Goal: Task Accomplishment & Management: Manage account settings

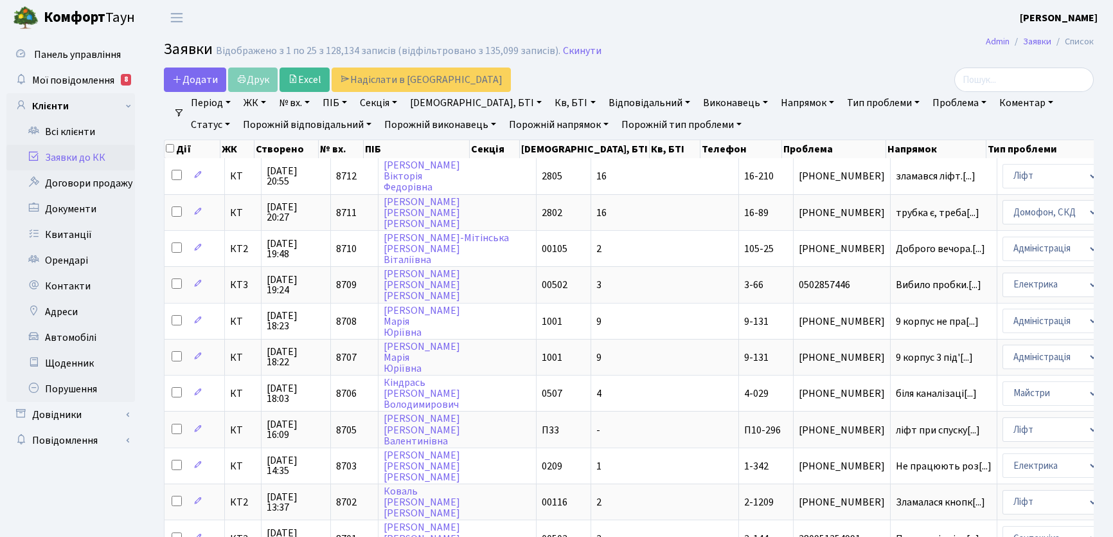
select select "25"
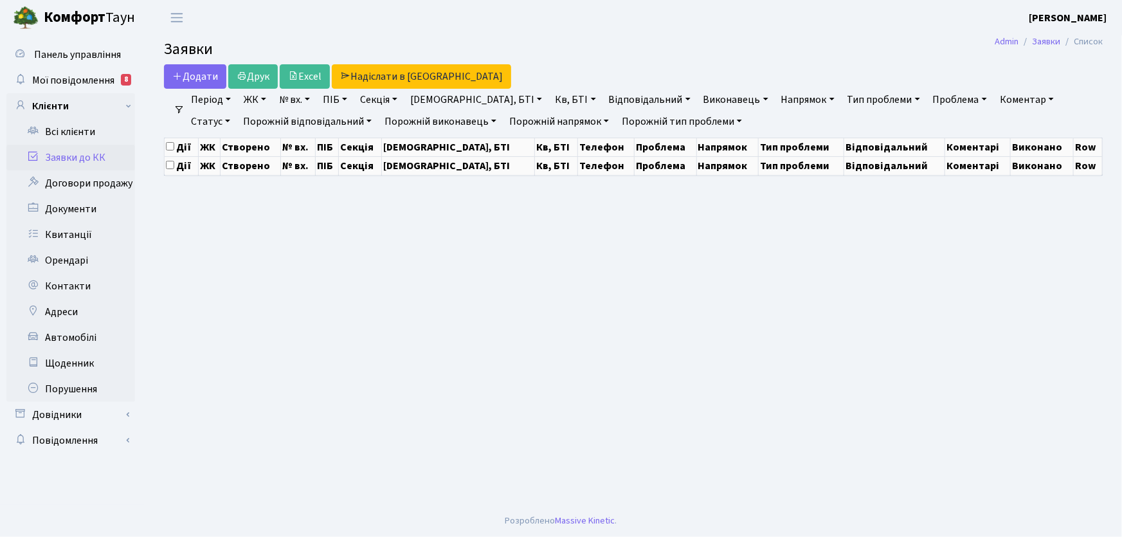
select select "25"
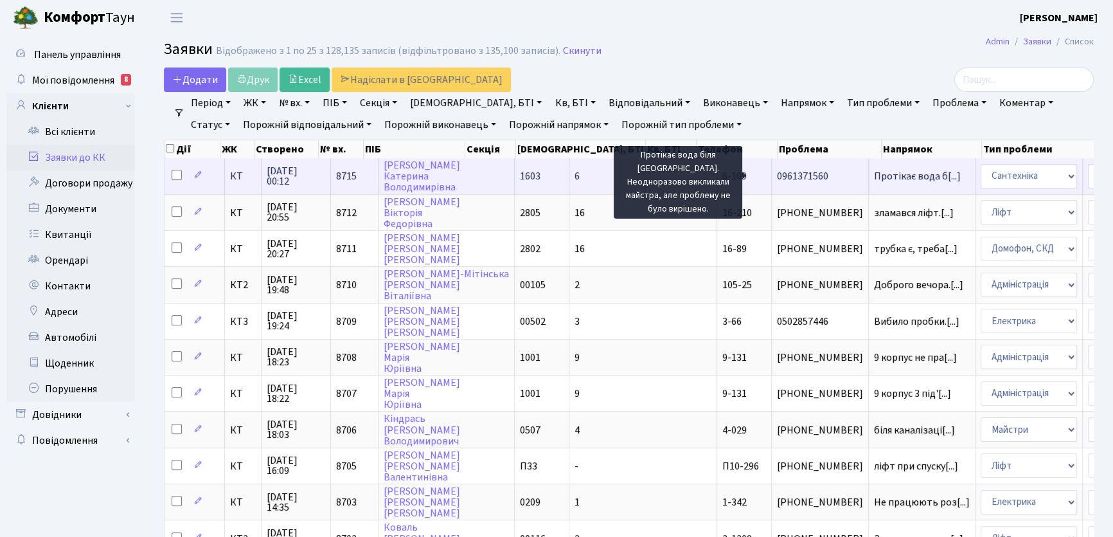
click at [874, 178] on span "Протікає вода б[...]" at bounding box center [917, 176] width 87 height 14
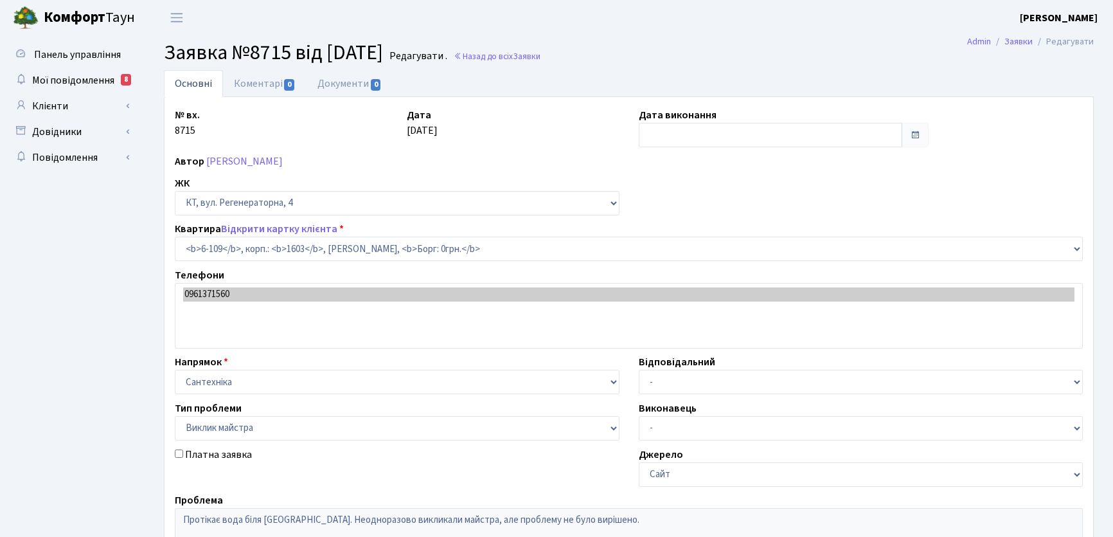
select select "5245"
select select "29"
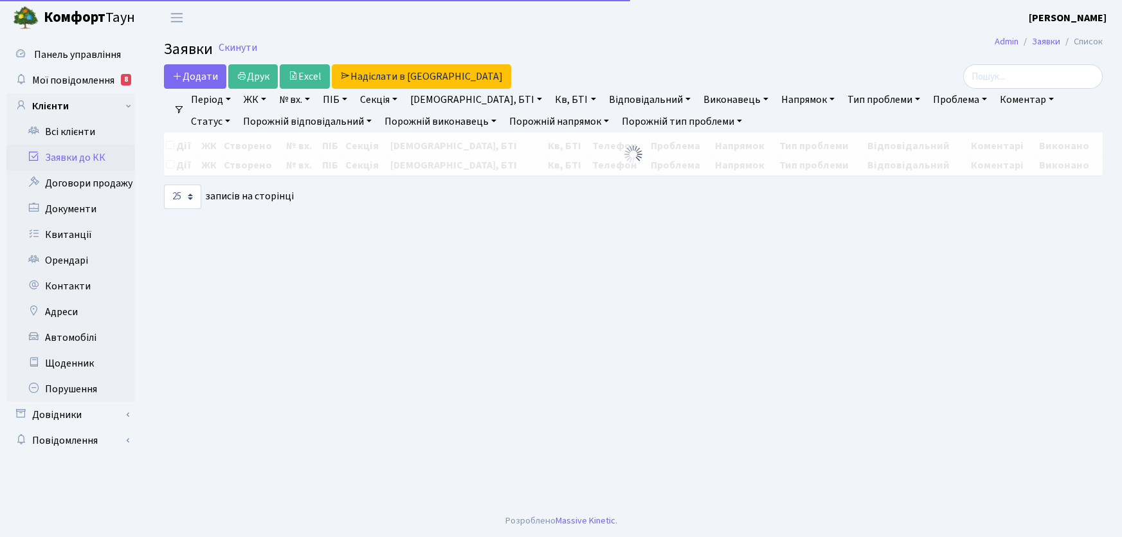
select select "25"
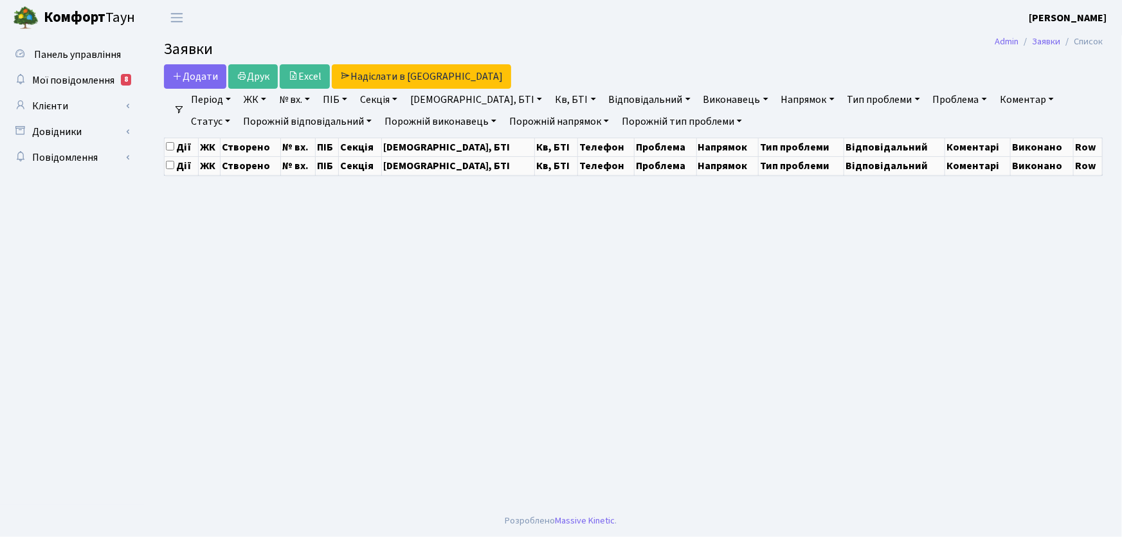
select select "25"
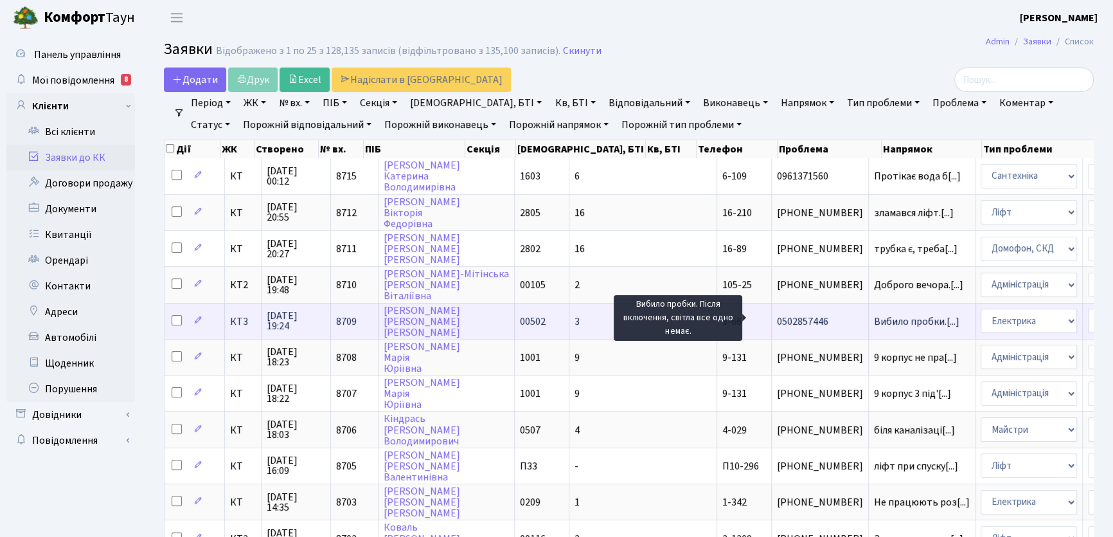
click at [874, 318] on span "Вибило пробки.[...]" at bounding box center [917, 321] width 86 height 14
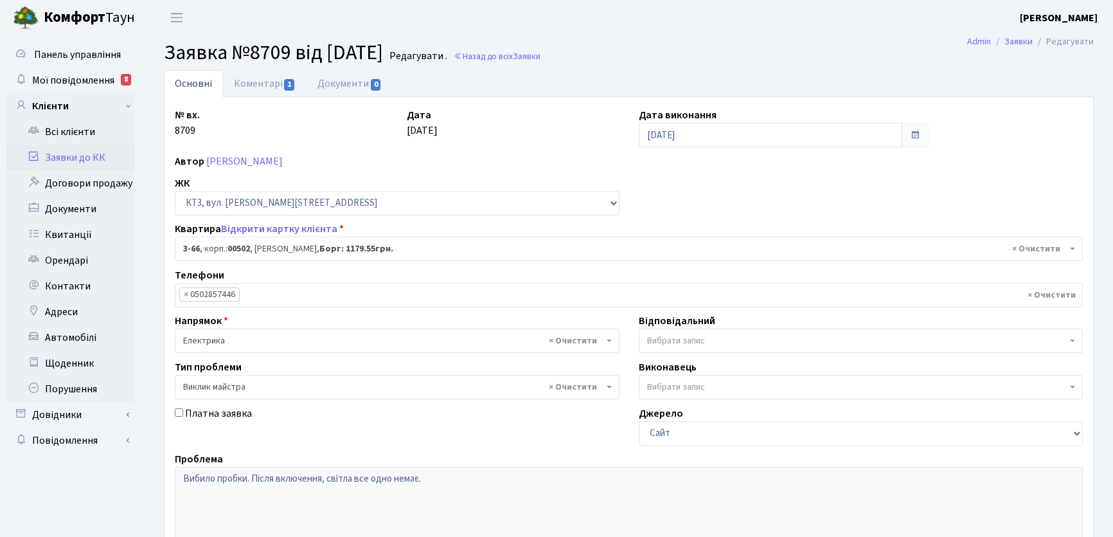
select select "16375"
select select "29"
click at [260, 86] on link "Коментарі 1" at bounding box center [265, 83] width 84 height 27
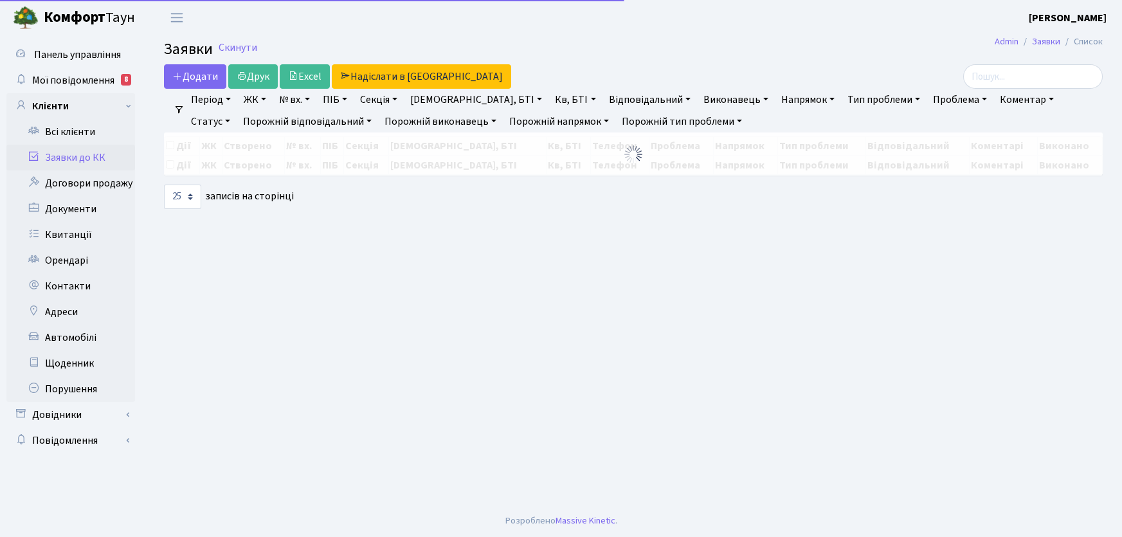
select select "25"
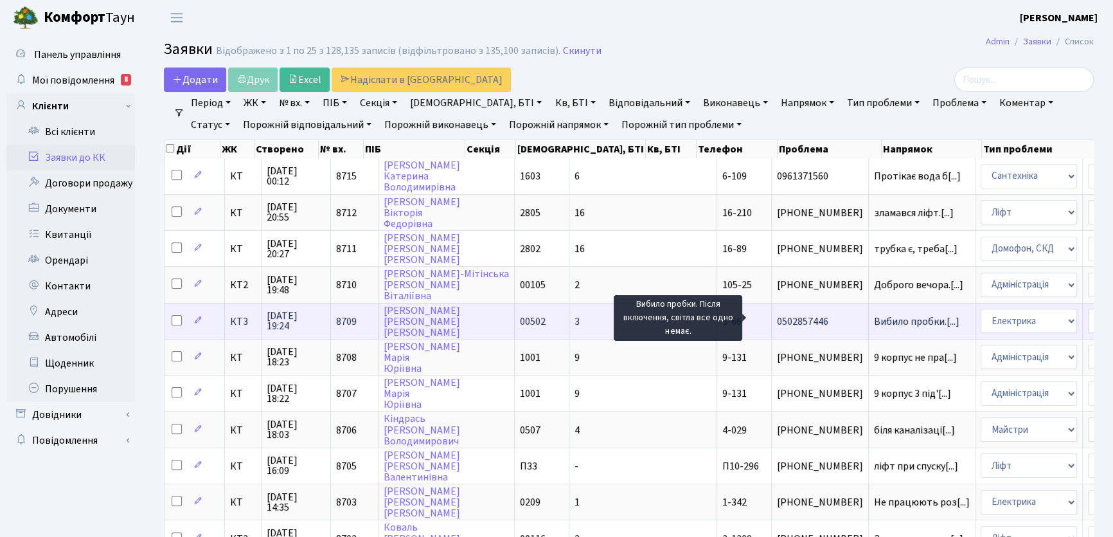
click at [874, 317] on span "Вибило пробки.[...]" at bounding box center [917, 321] width 86 height 14
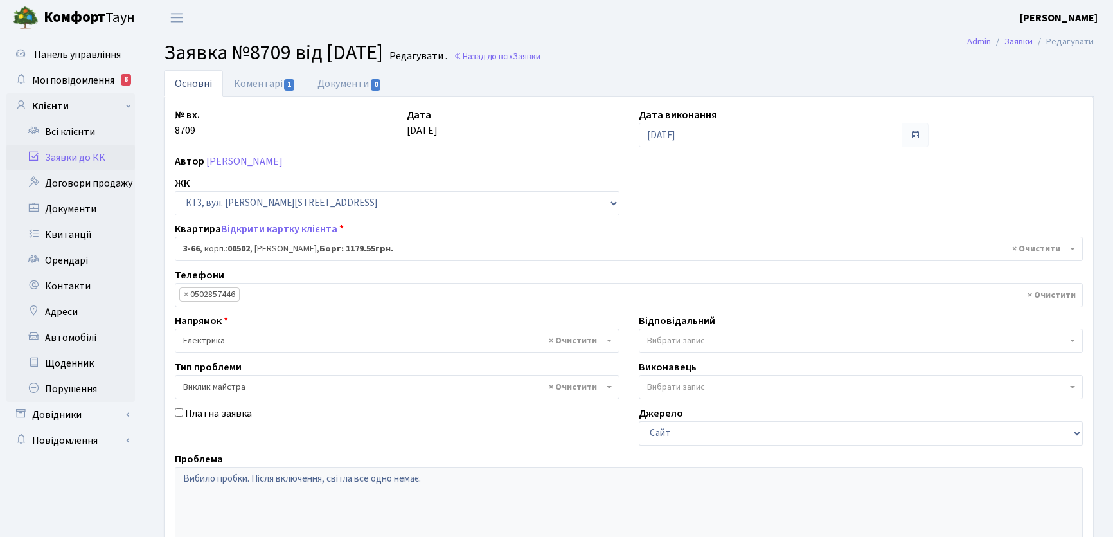
select select "16375"
select select "29"
click at [264, 86] on link "Коментарі 1" at bounding box center [265, 83] width 84 height 26
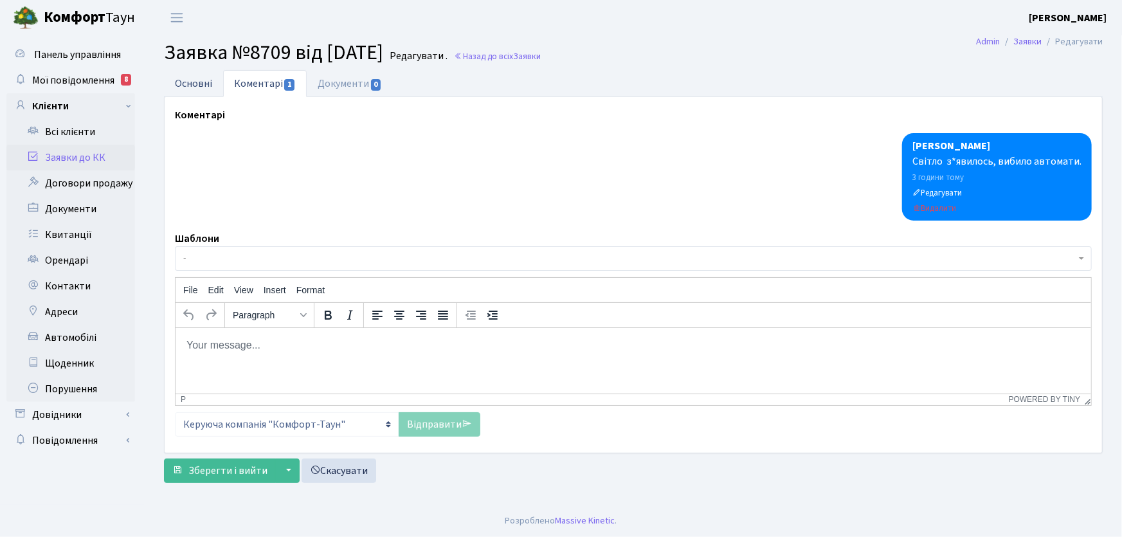
click at [196, 86] on link "Основні" at bounding box center [193, 83] width 59 height 26
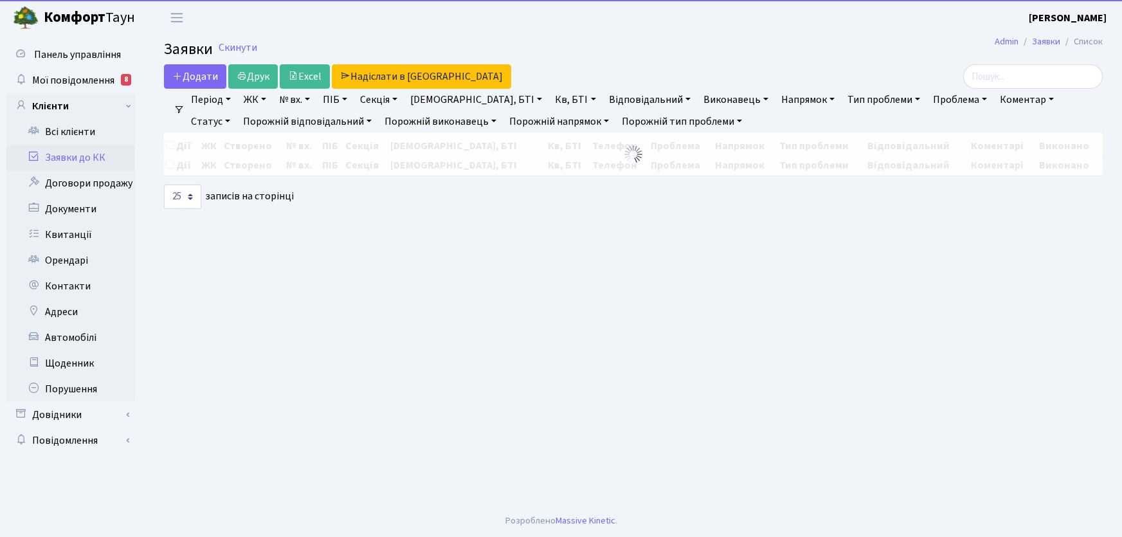
select select "25"
